Goal: Task Accomplishment & Management: Use online tool/utility

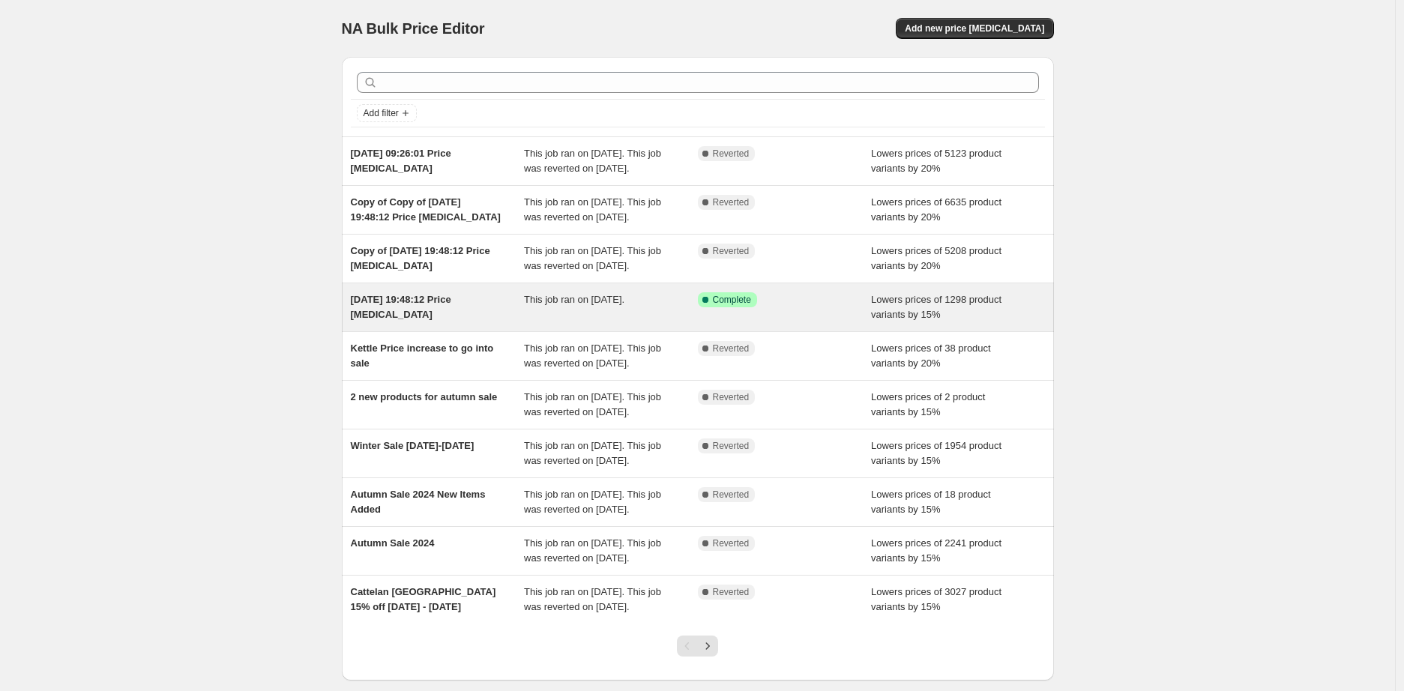
click at [508, 322] on div "[DATE] 19:48:12 Price [MEDICAL_DATA]" at bounding box center [438, 307] width 174 height 30
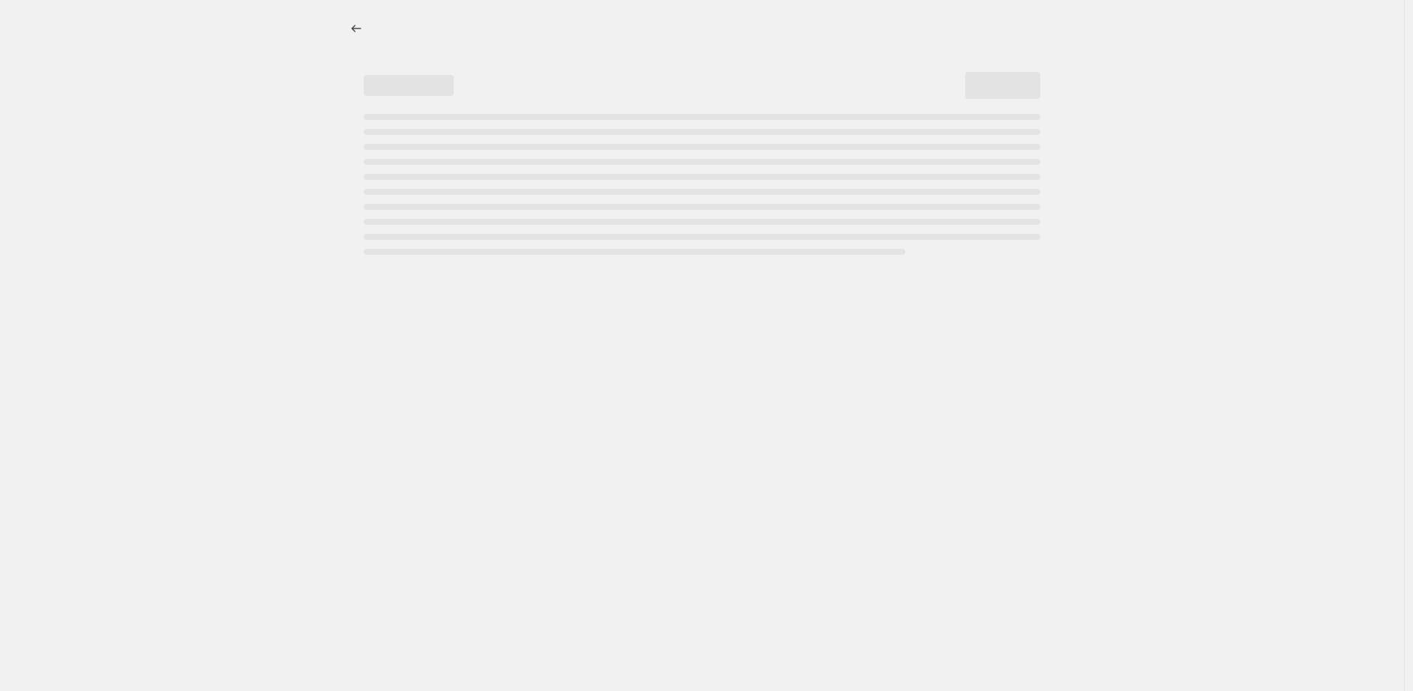
select select "percentage"
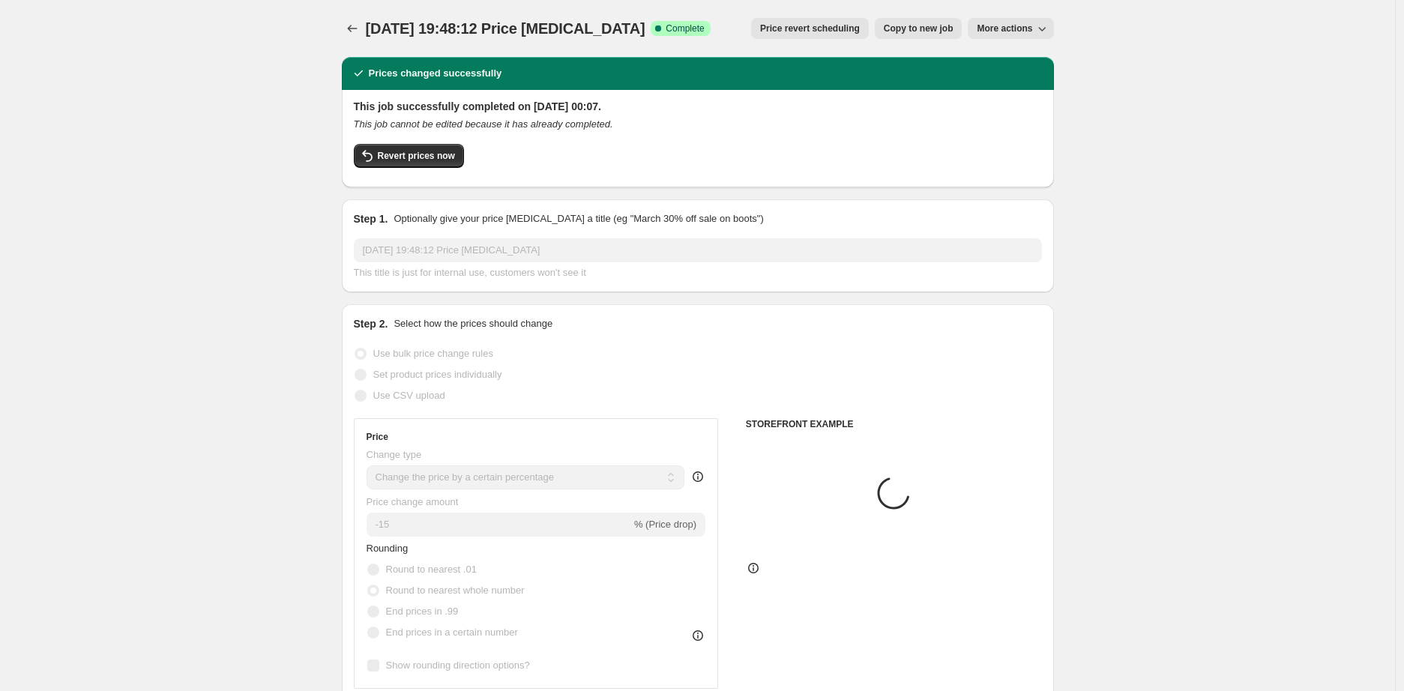
select select "collection"
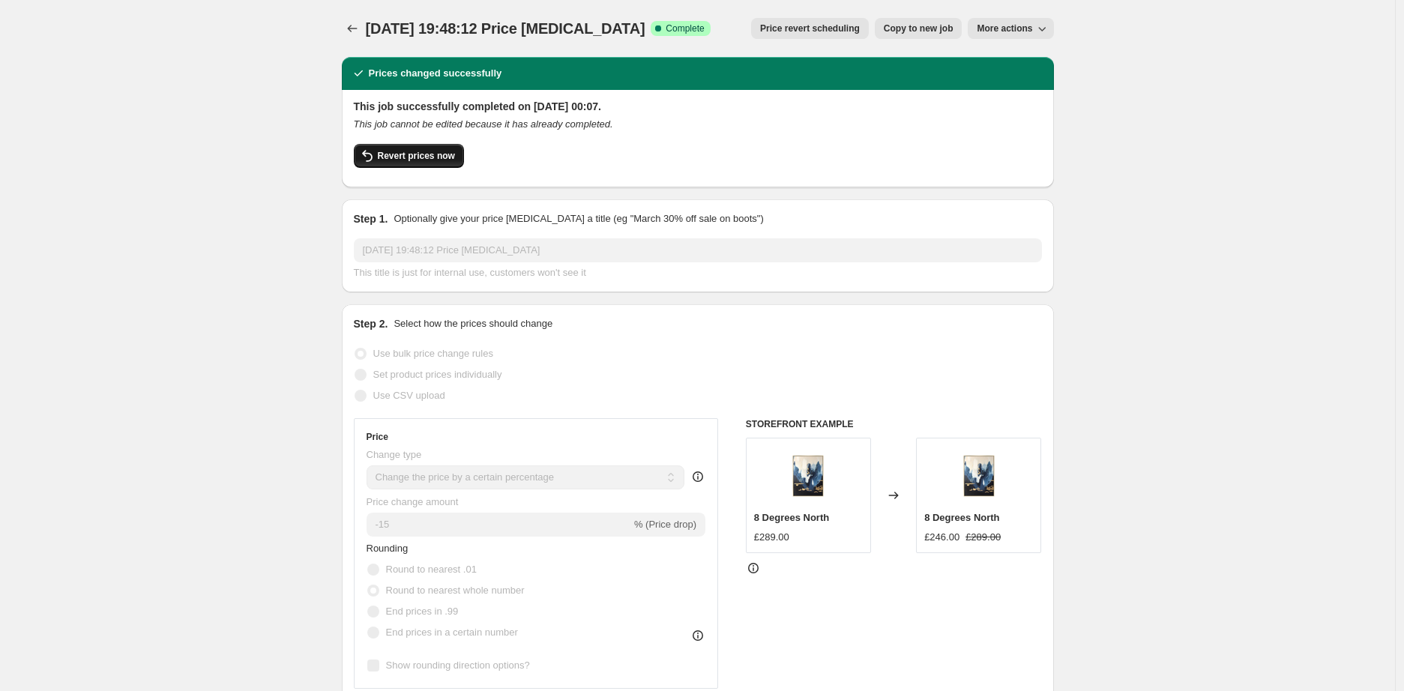
click at [432, 154] on span "Revert prices now" at bounding box center [416, 156] width 77 height 12
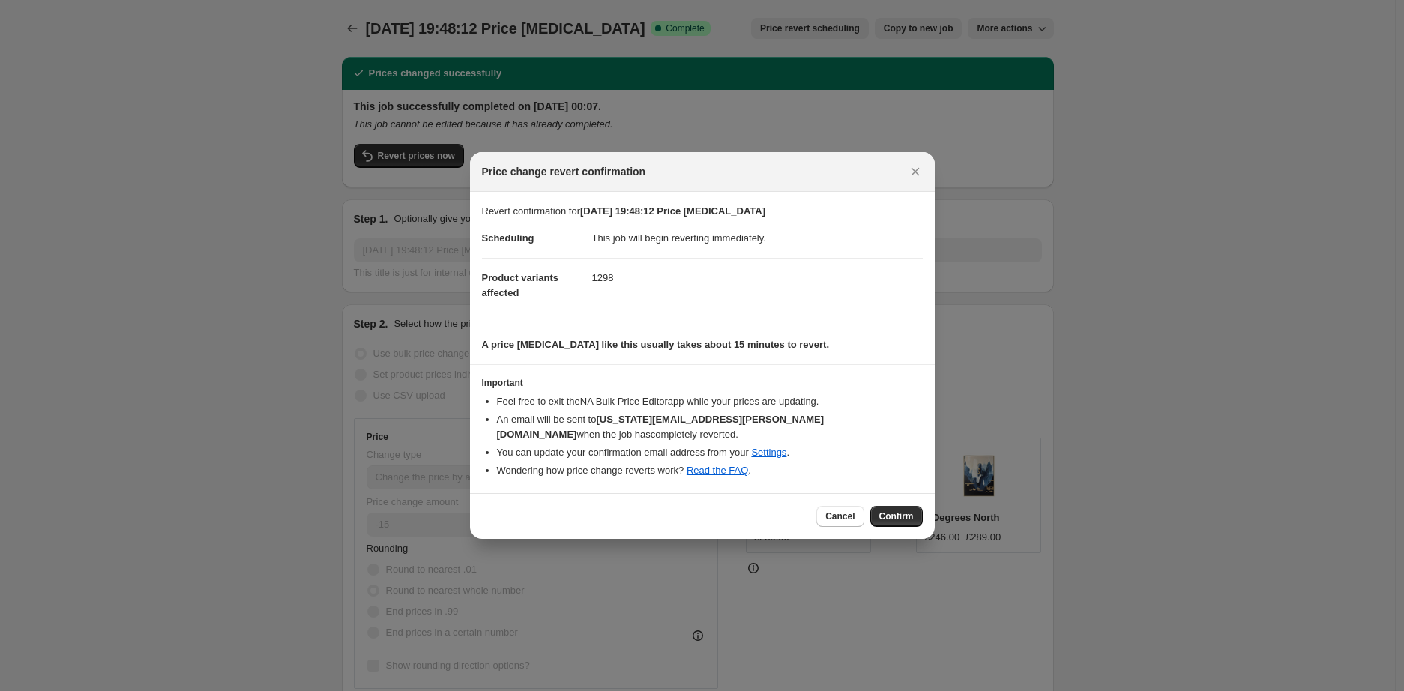
click at [895, 511] on span "Confirm" at bounding box center [897, 517] width 34 height 12
